Goal: Information Seeking & Learning: Learn about a topic

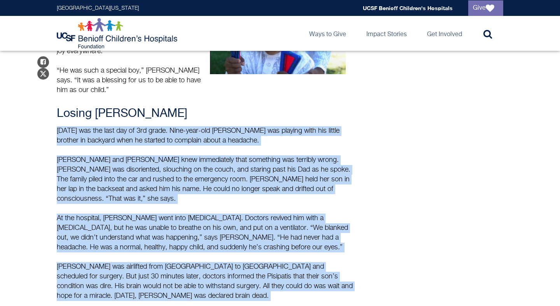
scroll to position [497, 0]
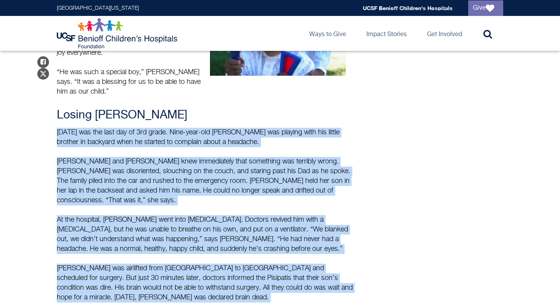
copy div "Lore 9ip, 8322 dol sit amet con ad 3el seddo. Eius-temp-inc Utlabor etd magnaal…"
drag, startPoint x: 57, startPoint y: 164, endPoint x: 221, endPoint y: 286, distance: 204.4
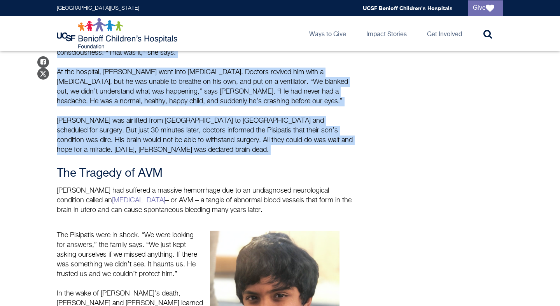
scroll to position [641, 0]
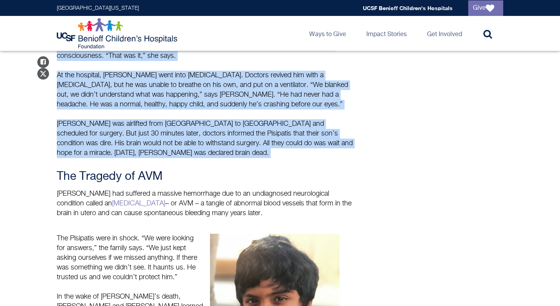
click at [252, 195] on p "[PERSON_NAME] had suffered a massive hemorrhage due to an undiagnosed neurologi…" at bounding box center [206, 203] width 299 height 29
copy div "Lore 9ip, 8322 dol sit amet con ad 3el seddo. Eius-temp-inc Utlabor etd magnaal…"
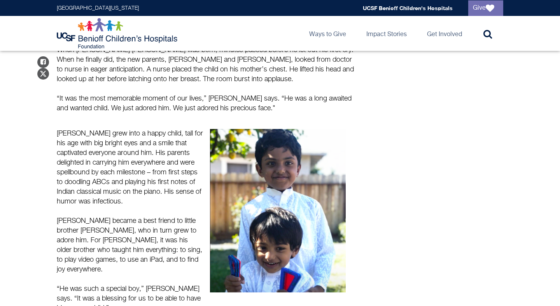
scroll to position [298, 0]
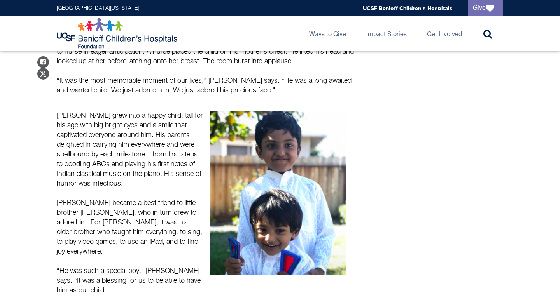
click at [157, 136] on p "[PERSON_NAME] grew into a happy child, tall for his age with big bright eyes an…" at bounding box center [130, 150] width 146 height 78
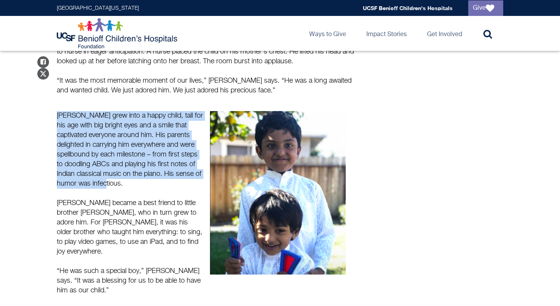
drag, startPoint x: 58, startPoint y: 112, endPoint x: 132, endPoint y: 185, distance: 103.6
click at [132, 185] on p "[PERSON_NAME] grew into a happy child, tall for his age with big bright eyes an…" at bounding box center [130, 150] width 146 height 78
copy p "[PERSON_NAME] grew into a happy child, tall for his age with big bright eyes an…"
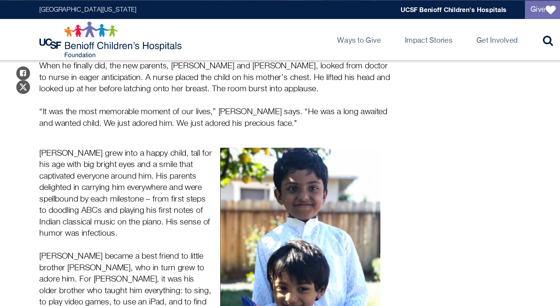
scroll to position [890, 0]
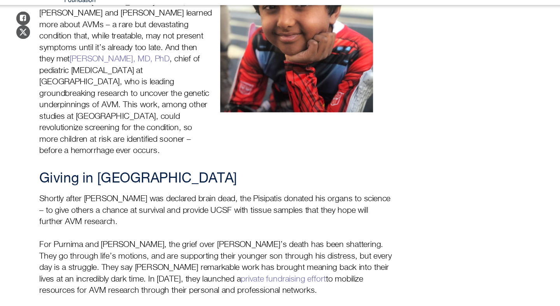
click at [175, 211] on p "Shortly after [PERSON_NAME] was declared brain dead, the Pisipatis donated his …" at bounding box center [206, 225] width 299 height 29
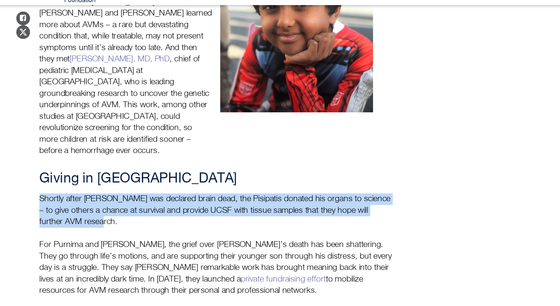
drag, startPoint x: 58, startPoint y: 174, endPoint x: 102, endPoint y: 194, distance: 49.2
click at [102, 211] on p "Shortly after [PERSON_NAME] was declared brain dead, the Pisipatis donated his …" at bounding box center [206, 225] width 299 height 29
copy p "Shortly after [PERSON_NAME] was declared brain dead, the Pisipatis donated his …"
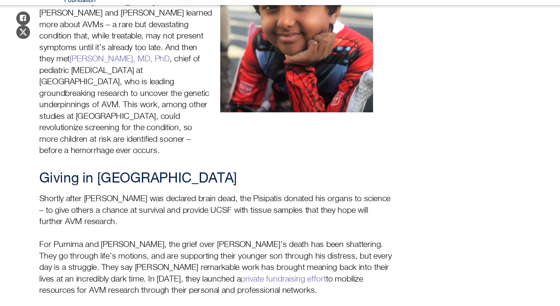
click at [321, 202] on div "Giving in [GEOGRAPHIC_DATA] Shortly after [PERSON_NAME] was declared brain dead…" at bounding box center [206, 268] width 299 height 155
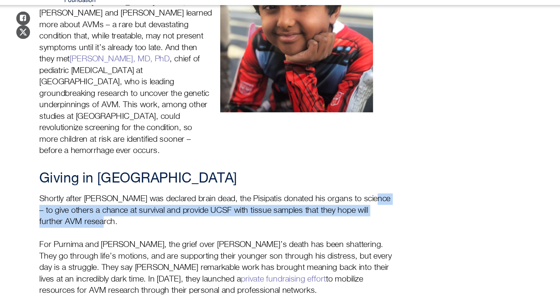
drag, startPoint x: 335, startPoint y: 176, endPoint x: 332, endPoint y: 197, distance: 20.4
click at [332, 211] on p "Shortly after [PERSON_NAME] was declared brain dead, the Pisipatis donated his …" at bounding box center [206, 225] width 299 height 29
copy p "to give others a chance at survival and provide UCSF with tissue samples that t…"
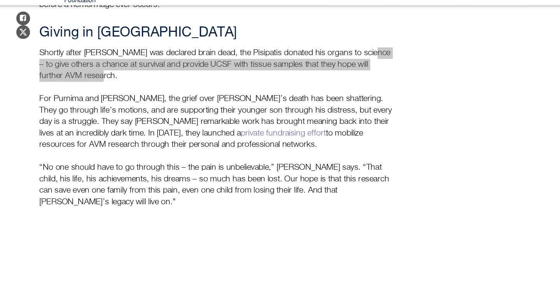
scroll to position [1016, 0]
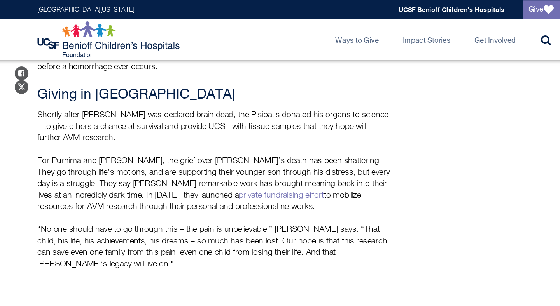
click at [311, 132] on p "For Purnima and [PERSON_NAME], the grief over [PERSON_NAME]’s death has been sh…" at bounding box center [206, 156] width 299 height 49
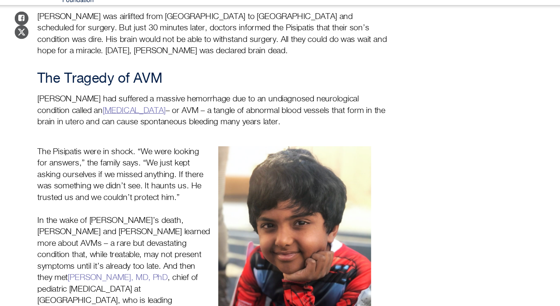
scroll to position [705, 0]
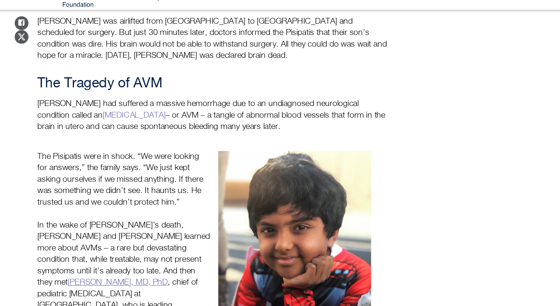
click at [152, 279] on link "[PERSON_NAME], MD, PhD" at bounding box center [124, 282] width 85 height 7
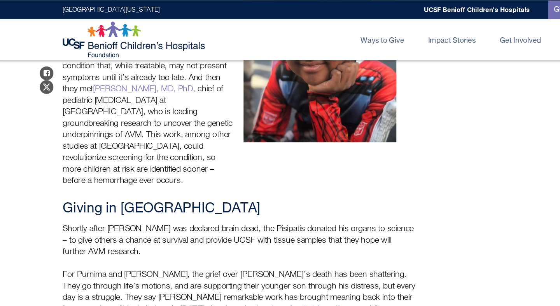
scroll to position [894, 0]
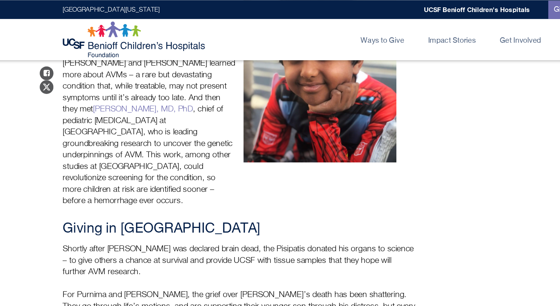
click at [229, 187] on h3 "Giving in [GEOGRAPHIC_DATA]" at bounding box center [206, 194] width 299 height 14
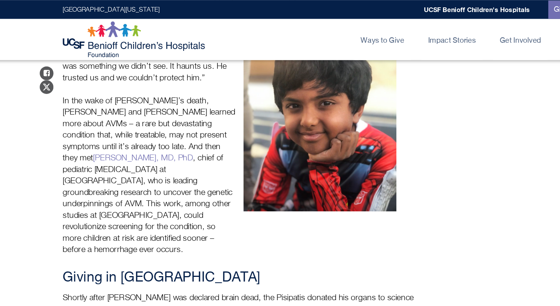
scroll to position [852, 0]
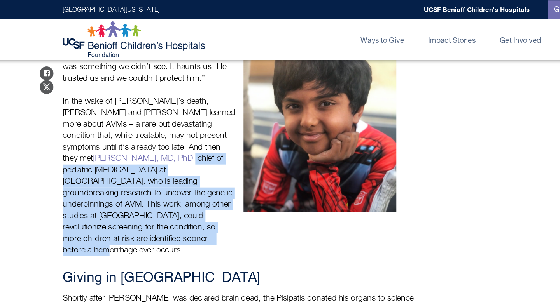
drag, startPoint x: 159, startPoint y: 173, endPoint x: 183, endPoint y: 106, distance: 71.1
click at [183, 106] on p "In the wake of [PERSON_NAME]’s death, [PERSON_NAME] and [PERSON_NAME] learned m…" at bounding box center [130, 149] width 146 height 136
copy p "chief of pediatric [MEDICAL_DATA] at [GEOGRAPHIC_DATA], who is leading groundbr…"
